Goal: Task Accomplishment & Management: Use online tool/utility

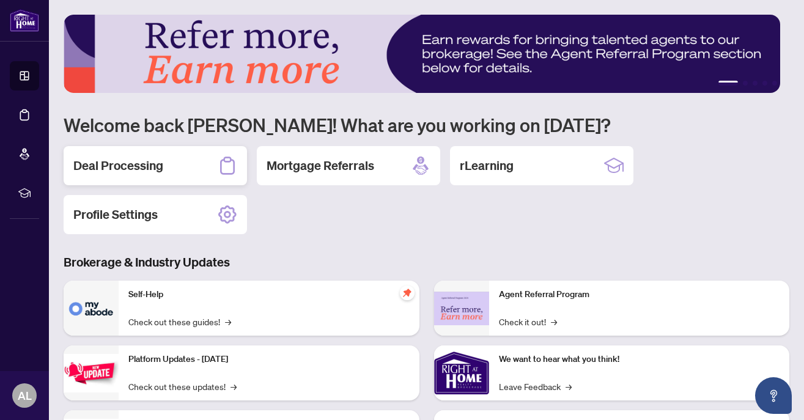
click at [142, 172] on h2 "Deal Processing" at bounding box center [118, 165] width 90 height 17
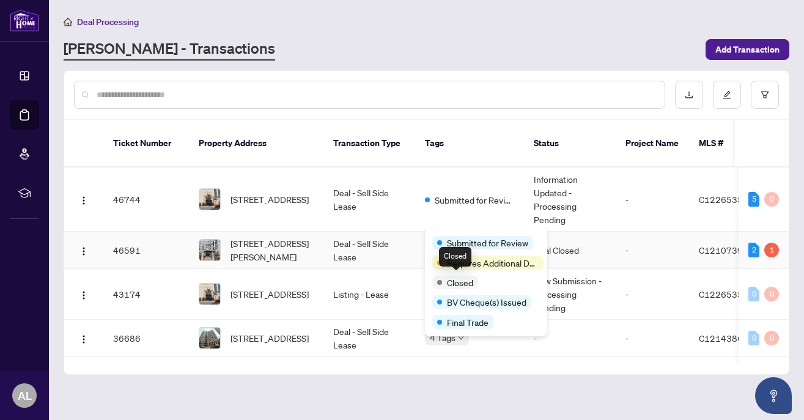
click at [385, 232] on td "Deal - Sell Side Lease" at bounding box center [369, 250] width 92 height 37
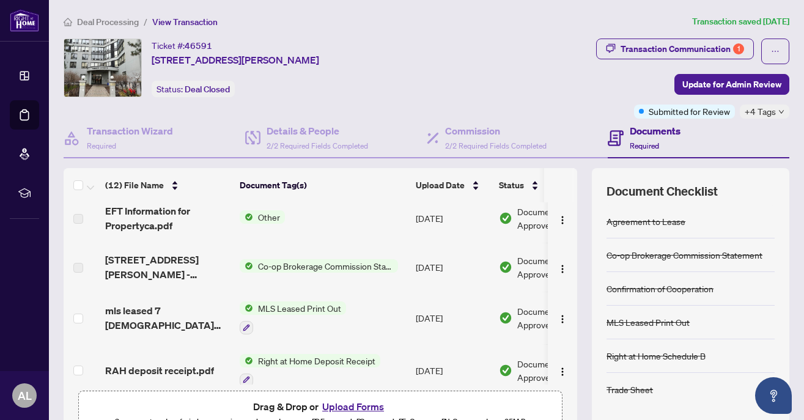
scroll to position [215, 0]
click at [632, 48] on div "Transaction Communication 1" at bounding box center [683, 49] width 124 height 20
